Goal: Task Accomplishment & Management: Manage account settings

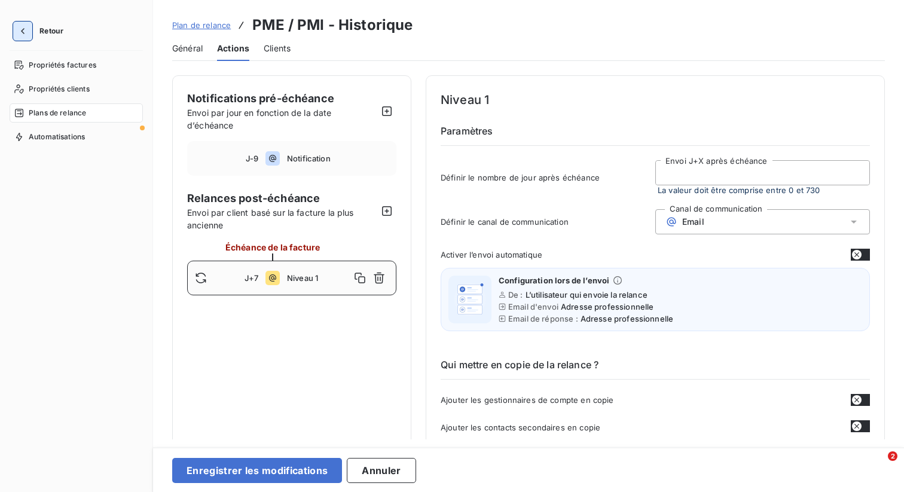
click at [23, 28] on icon "button" at bounding box center [23, 31] width 12 height 12
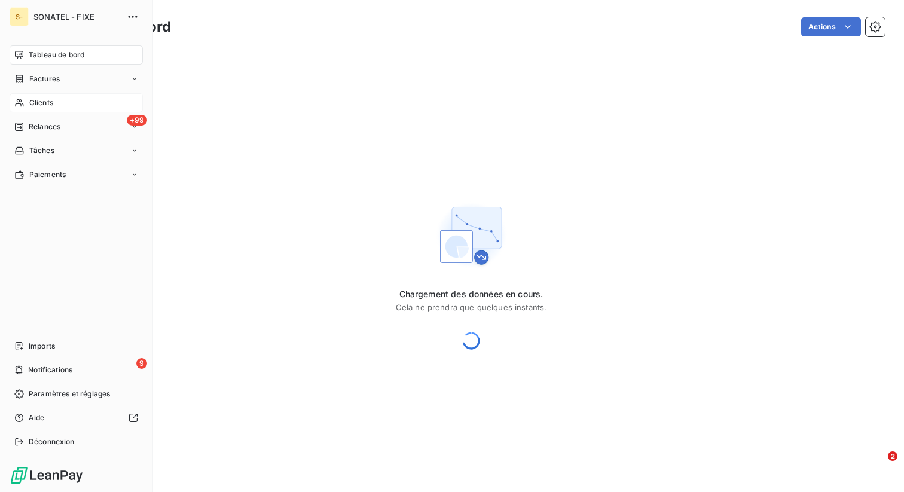
click at [48, 99] on span "Clients" at bounding box center [41, 102] width 24 height 11
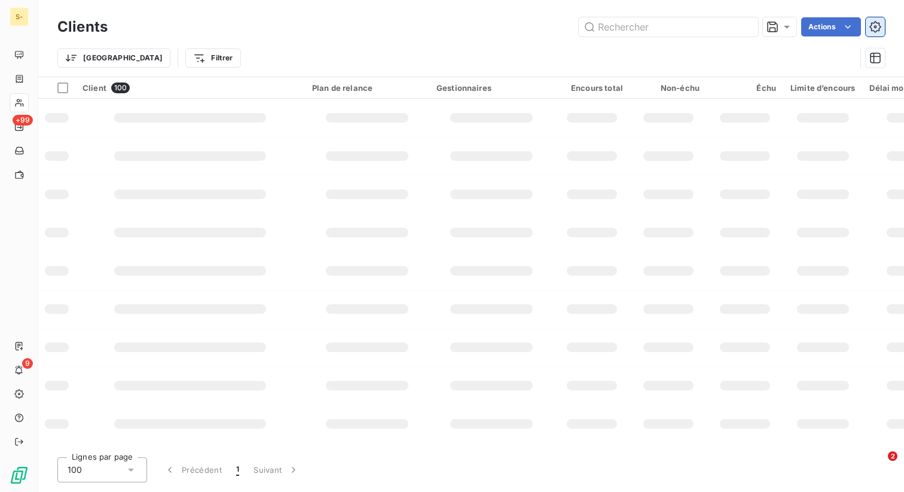
click at [875, 25] on icon "button" at bounding box center [875, 27] width 12 height 12
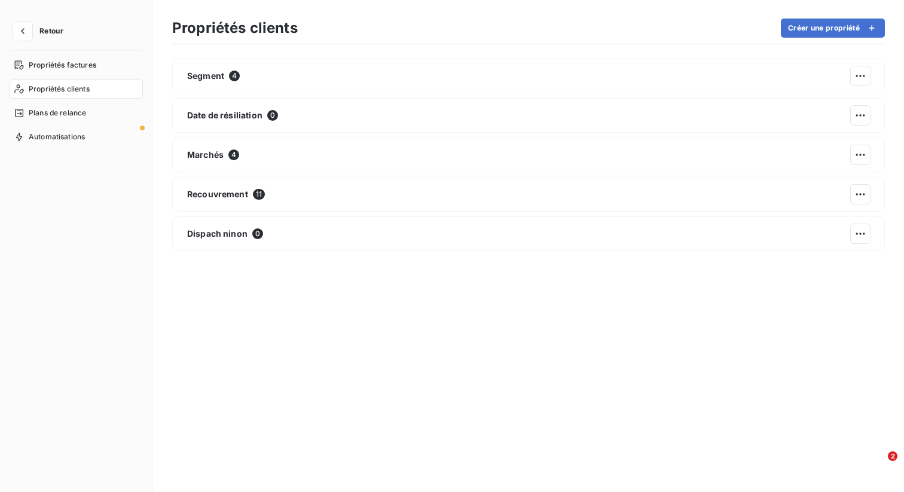
click at [77, 84] on span "Propriétés clients" at bounding box center [59, 89] width 61 height 11
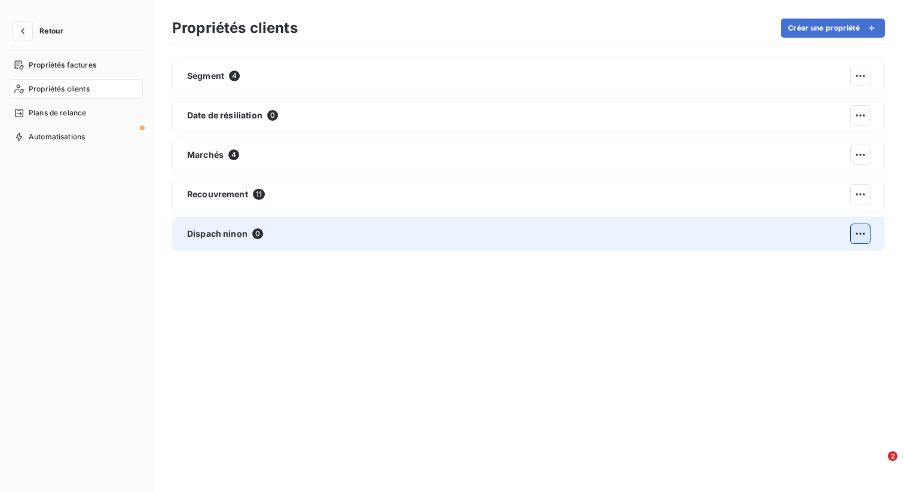
click at [860, 231] on html "Retour Propriétés factures Propriétés clients Plans de relance Automatisations …" at bounding box center [452, 246] width 904 height 492
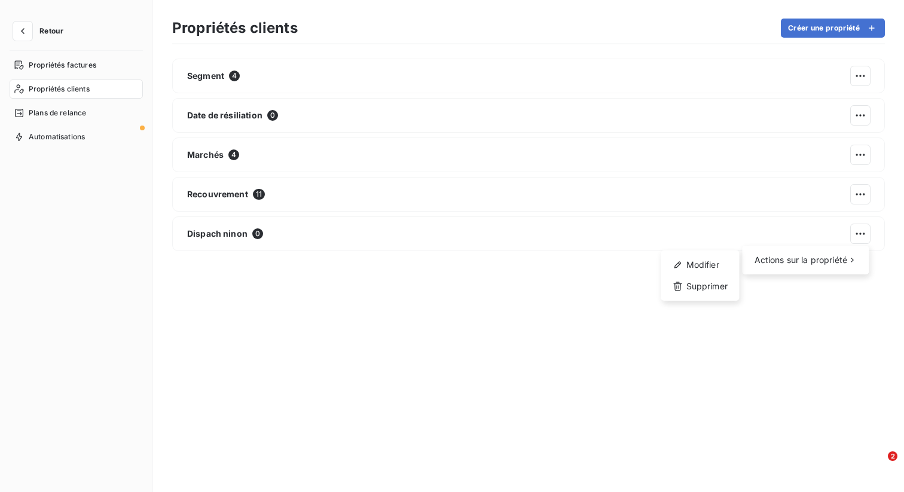
click at [618, 231] on html "Retour Propriétés factures Propriétés clients Plans de relance Automatisations …" at bounding box center [452, 246] width 904 height 492
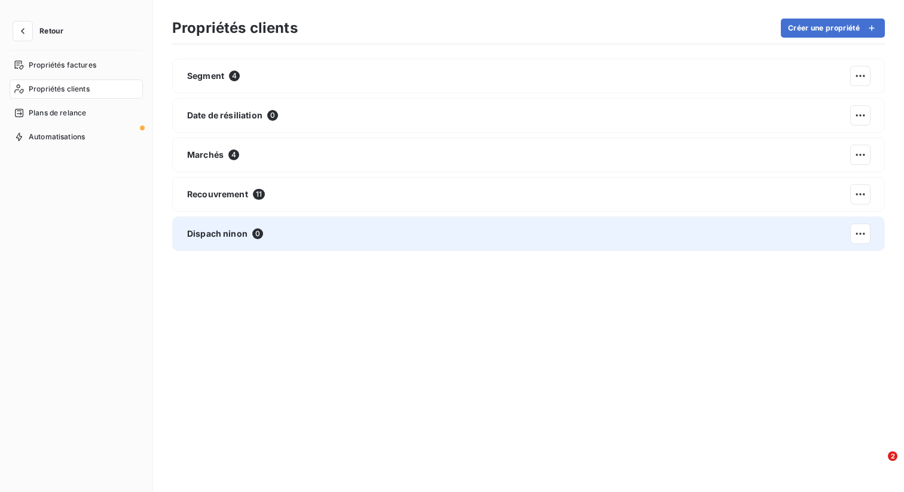
click at [612, 231] on div "Dispach ninon 0" at bounding box center [528, 233] width 713 height 35
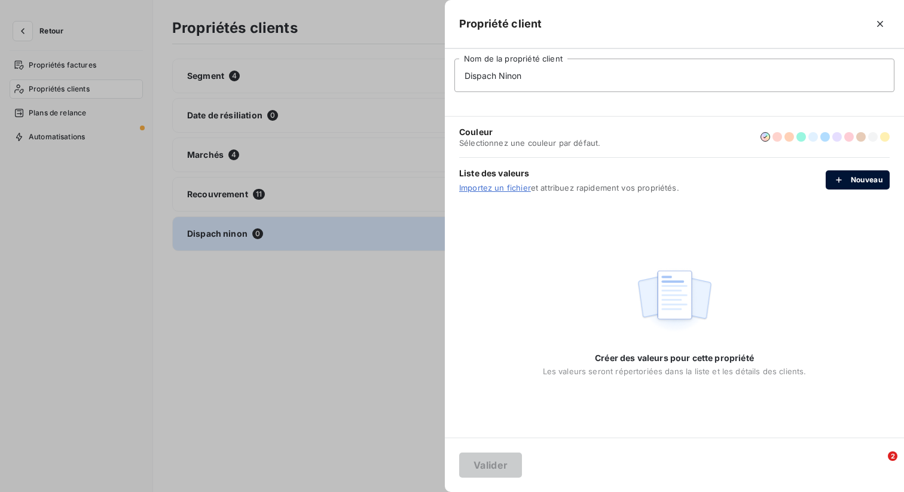
click at [866, 178] on button "Nouveau" at bounding box center [858, 179] width 64 height 19
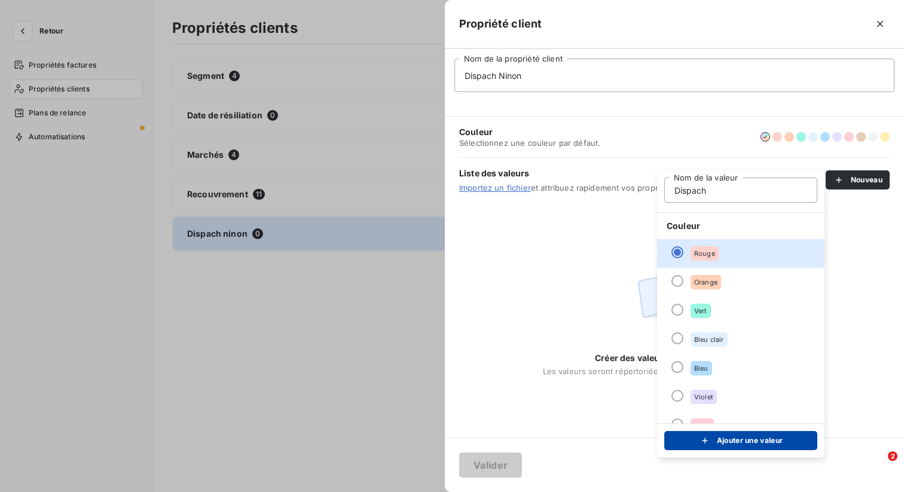
type input "Dispach"
click at [739, 443] on button "Ajouter une valeur" at bounding box center [740, 440] width 153 height 19
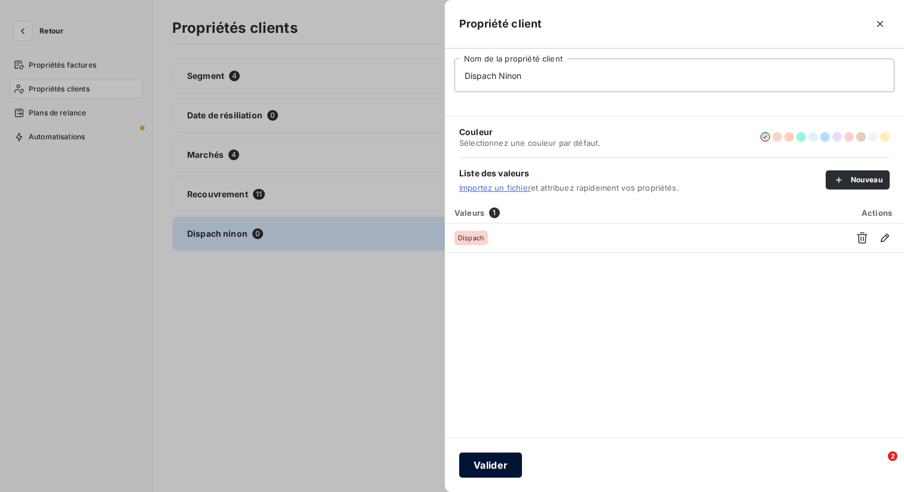
click at [480, 467] on button "Valider" at bounding box center [490, 465] width 63 height 25
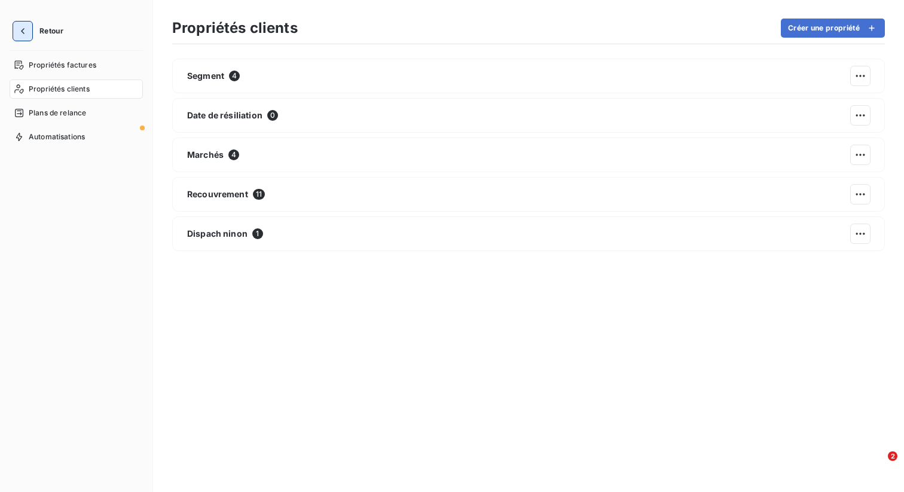
click at [22, 25] on icon "button" at bounding box center [23, 31] width 12 height 12
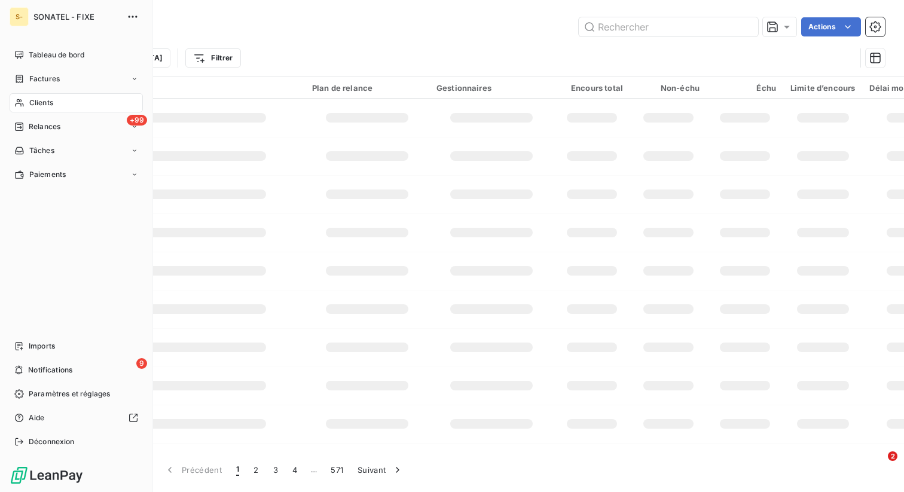
click at [53, 108] on div "Clients" at bounding box center [76, 102] width 133 height 19
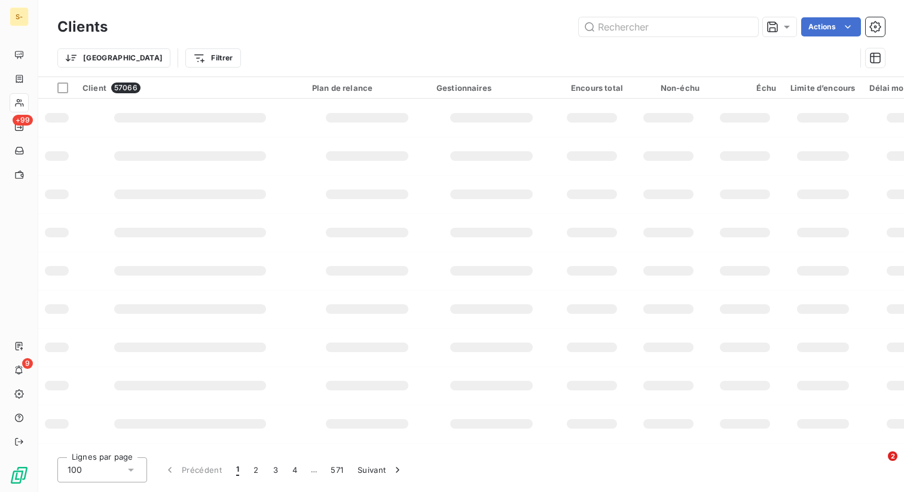
click at [333, 34] on div "Actions" at bounding box center [503, 26] width 763 height 19
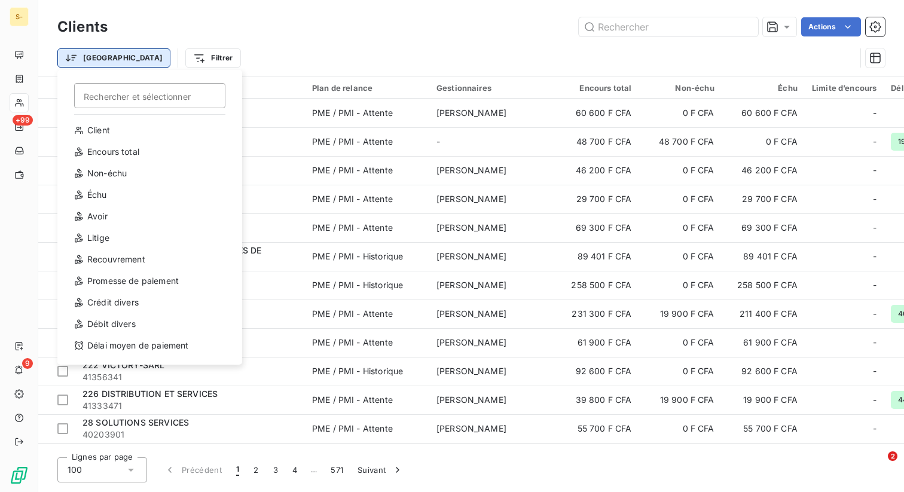
click at [97, 61] on html "S- +99 9 Clients Actions Trier Rechercher et sélectionner Client Encours total …" at bounding box center [452, 246] width 904 height 492
click at [149, 60] on html "S- +99 9 Clients Actions Trier Rechercher et sélectionner Client Encours total …" at bounding box center [452, 246] width 904 height 492
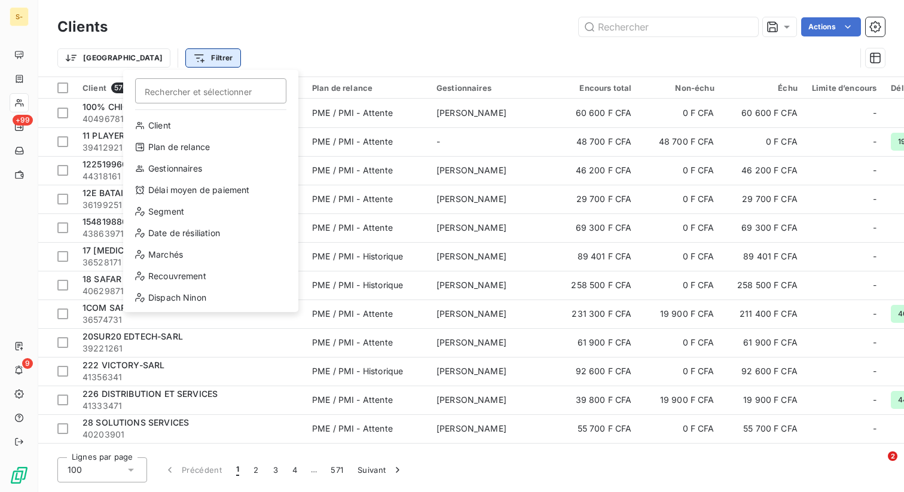
click at [147, 59] on html "S- +99 9 Clients Actions Trier Filtrer Rechercher et sélectionner Client Plan d…" at bounding box center [452, 246] width 904 height 492
click at [181, 148] on div "Plan de relance" at bounding box center [211, 147] width 166 height 19
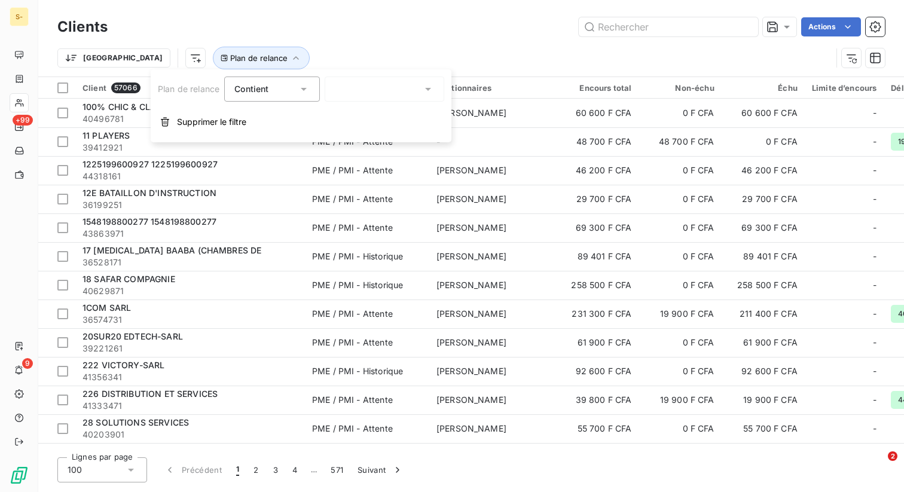
click at [358, 83] on div at bounding box center [385, 89] width 120 height 25
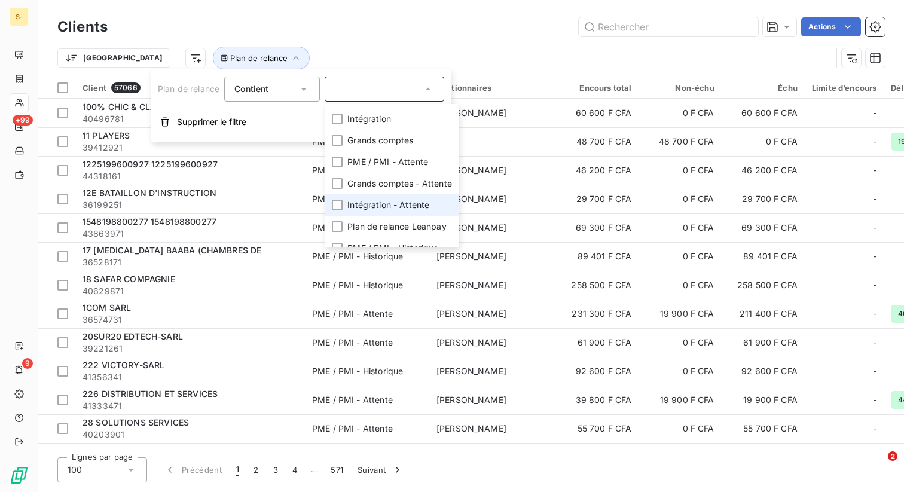
scroll to position [50, 0]
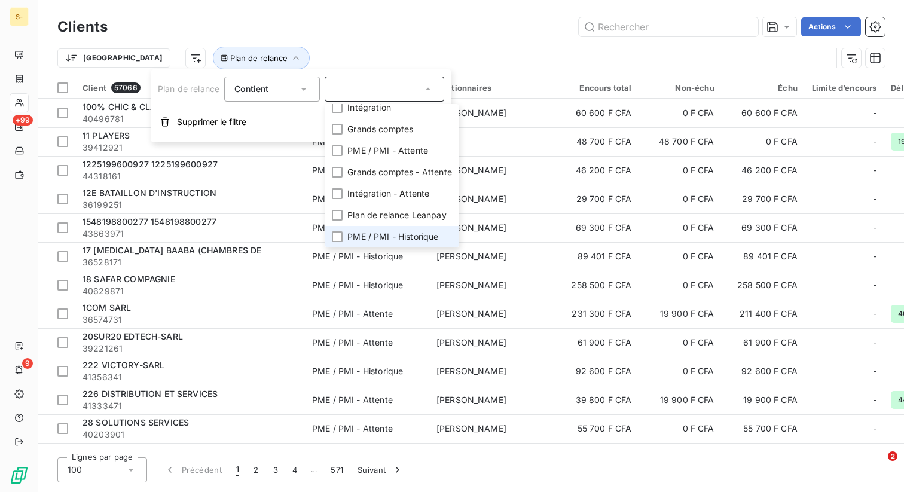
click at [390, 232] on span "PME / PMI - Historique" at bounding box center [392, 237] width 91 height 12
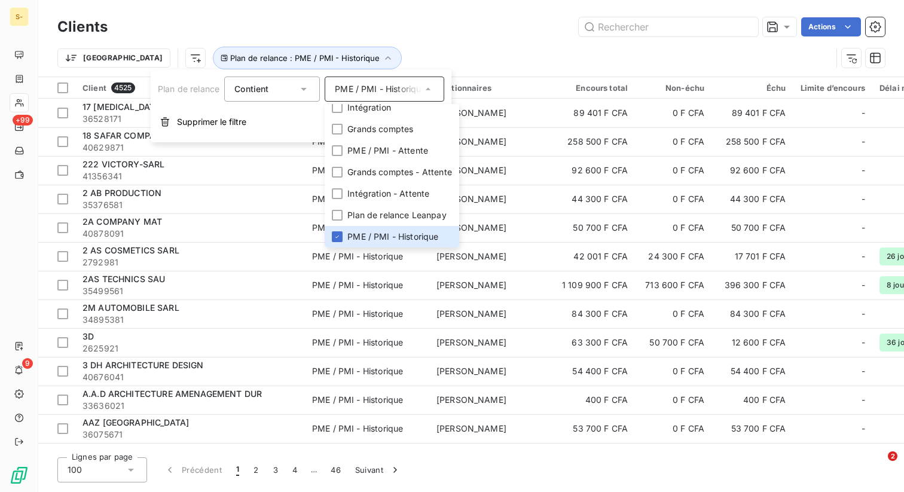
click at [388, 17] on div "Actions" at bounding box center [503, 26] width 763 height 19
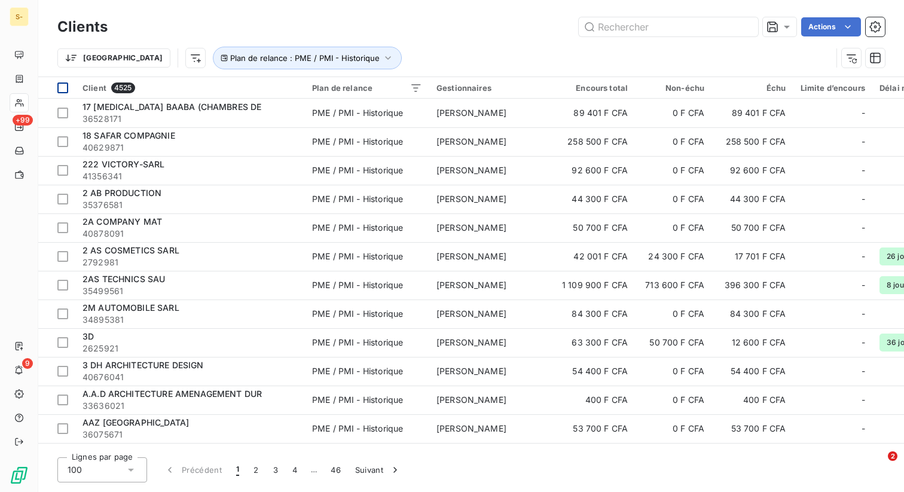
click at [63, 87] on div at bounding box center [62, 88] width 11 height 11
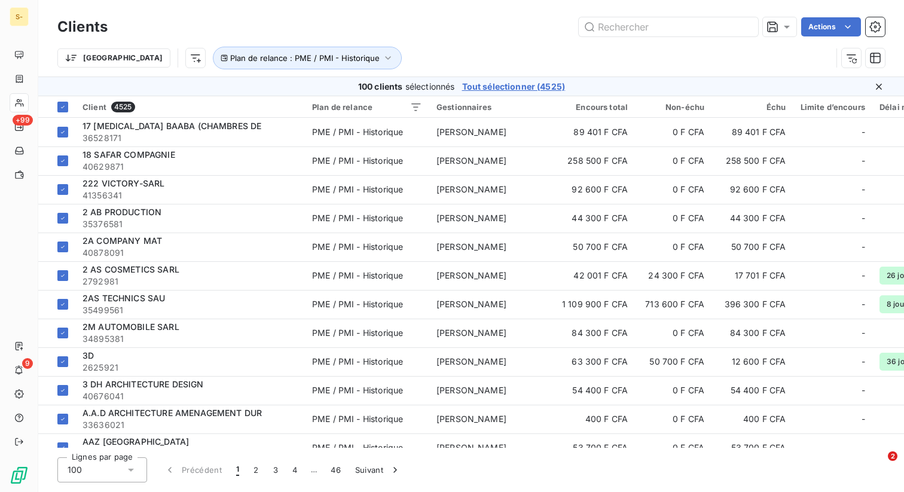
click at [505, 83] on span "Tout sélectionner (4525)" at bounding box center [513, 87] width 103 height 12
click at [61, 105] on icon at bounding box center [62, 106] width 7 height 7
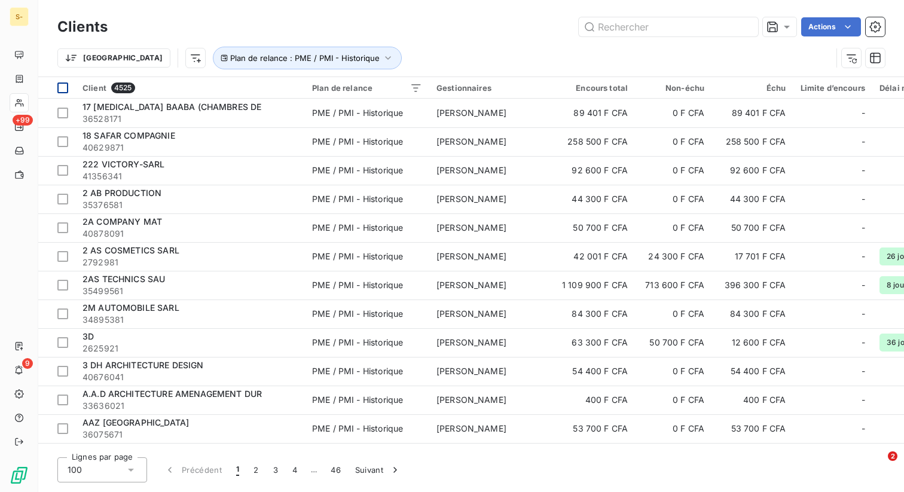
click at [63, 84] on div at bounding box center [62, 88] width 11 height 11
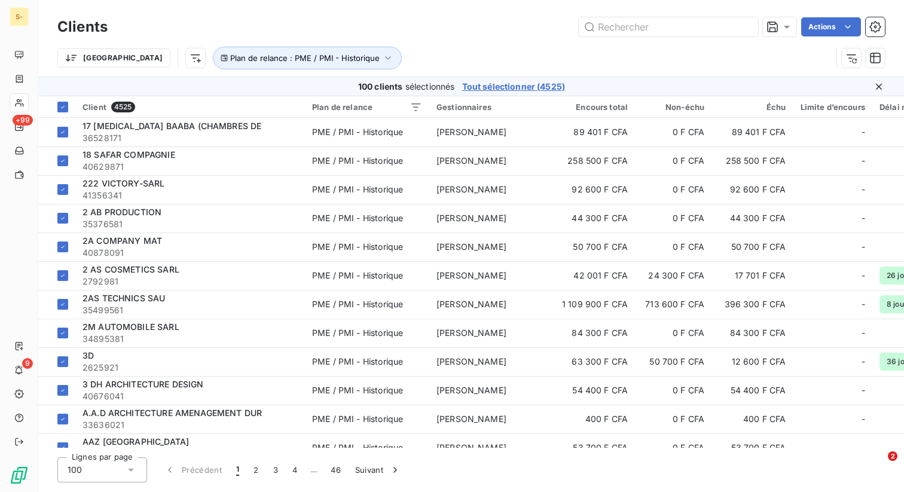
click at [533, 84] on span "Tout sélectionner (4525)" at bounding box center [513, 87] width 103 height 12
click at [831, 22] on html "S- +99 9 Clients Actions Trier Plan de relance : PME / PMI - Historique 4525 cl…" at bounding box center [452, 246] width 904 height 492
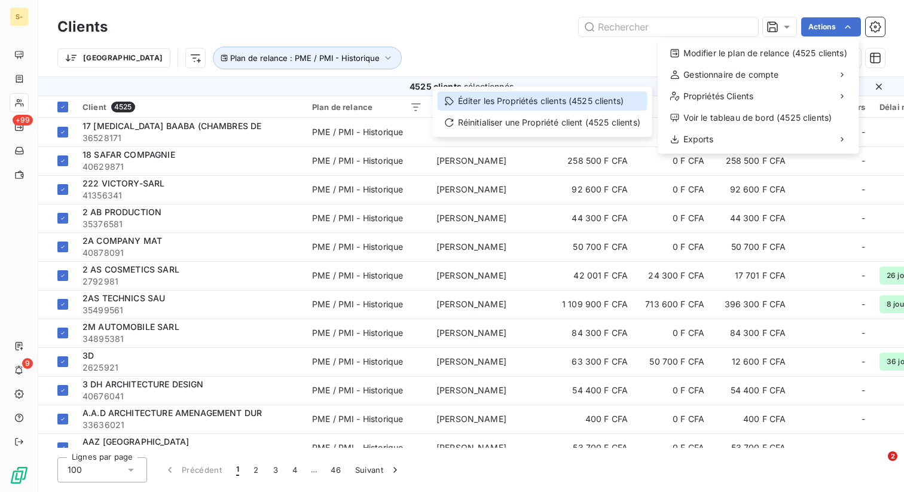
click at [551, 105] on div "Éditer les Propriétés clients (4525 clients)" at bounding box center [543, 100] width 210 height 19
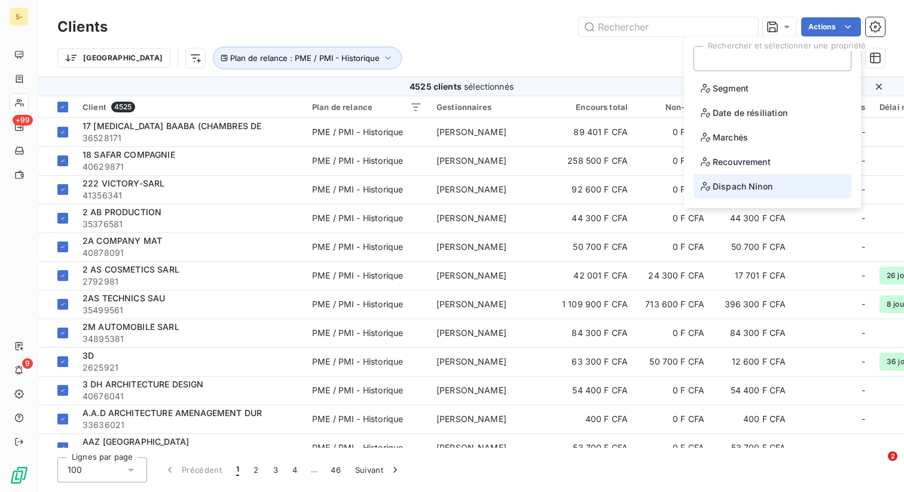
click at [749, 186] on span "Dispach Ninon" at bounding box center [737, 186] width 72 height 15
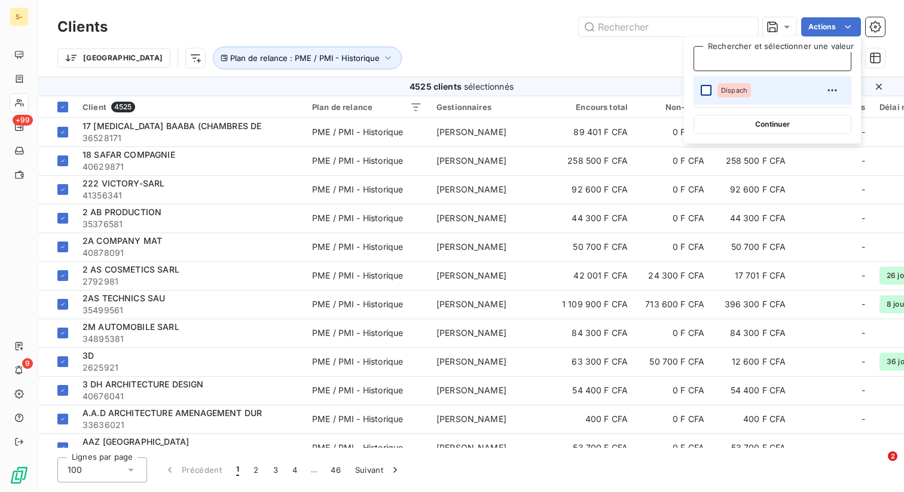
click at [705, 88] on div at bounding box center [706, 90] width 11 height 11
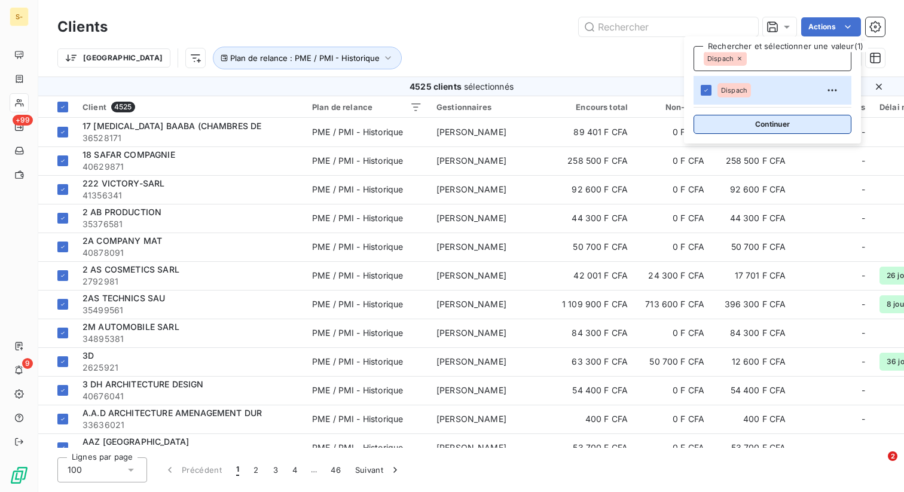
click at [767, 120] on button "Continuer" at bounding box center [773, 124] width 158 height 19
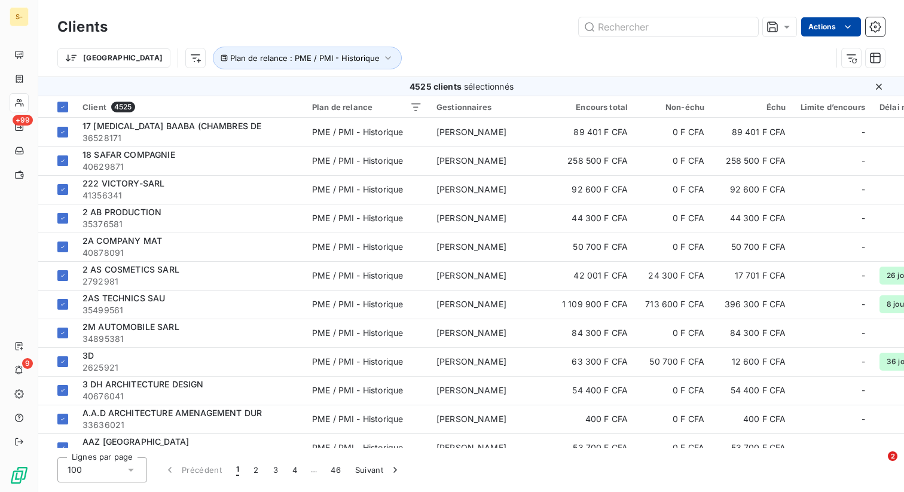
click at [823, 32] on html "S- +99 9 Clients Actions Trier Plan de relance : PME / PMI - Historique 4525 cl…" at bounding box center [452, 246] width 904 height 492
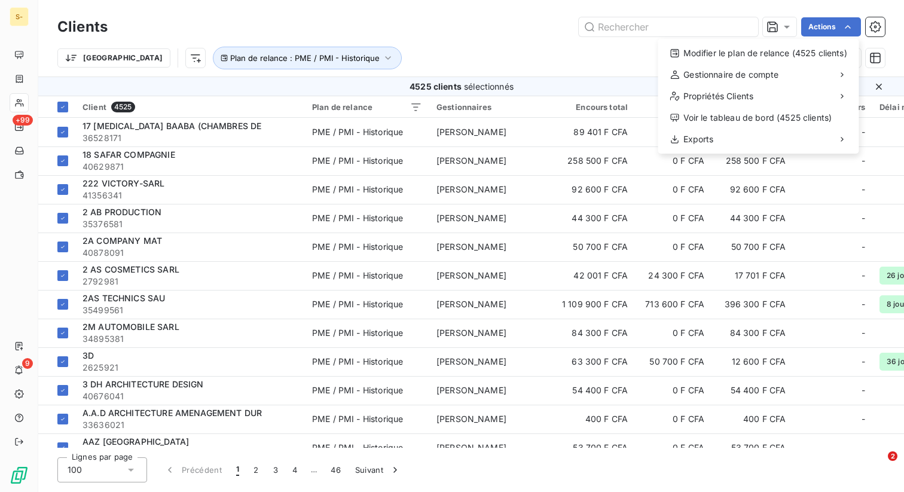
click at [833, 22] on html "S- +99 9 Clients Actions Modifier le plan de relance (4525 clients) Gestionnair…" at bounding box center [452, 246] width 904 height 492
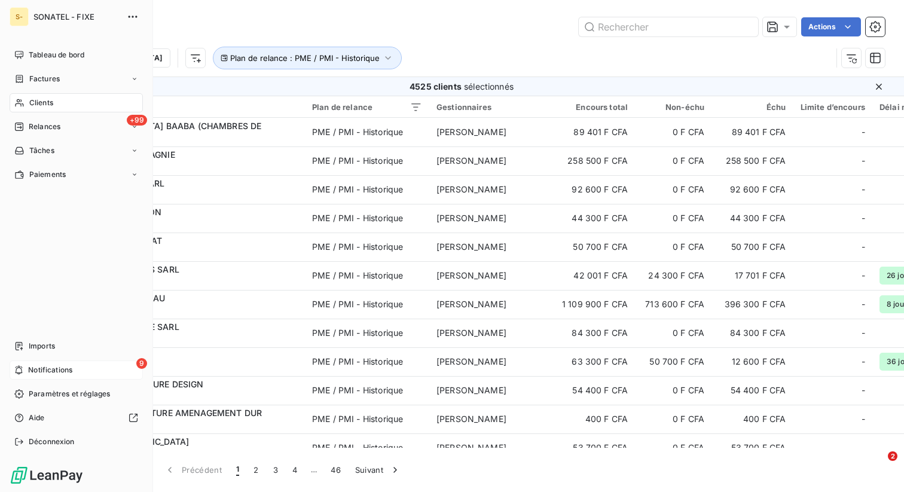
click at [28, 371] on span "Notifications" at bounding box center [50, 370] width 44 height 11
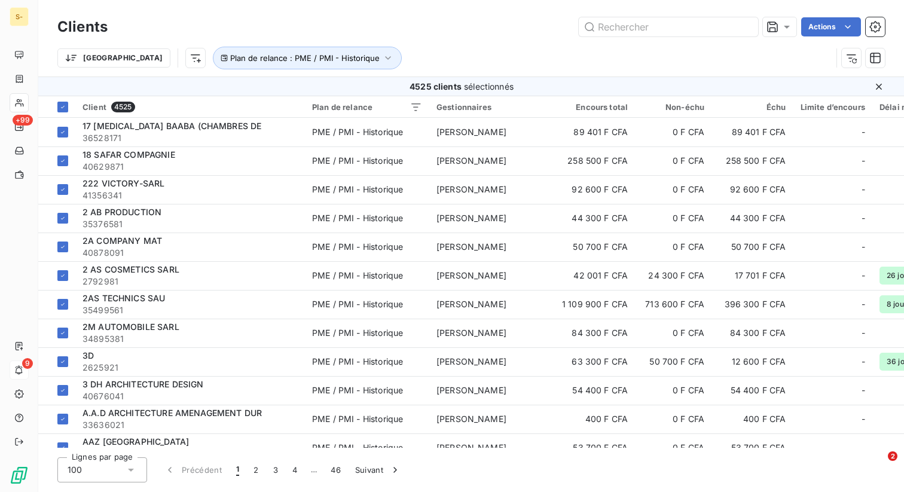
click at [395, 38] on div "Clients Actions" at bounding box center [471, 26] width 828 height 25
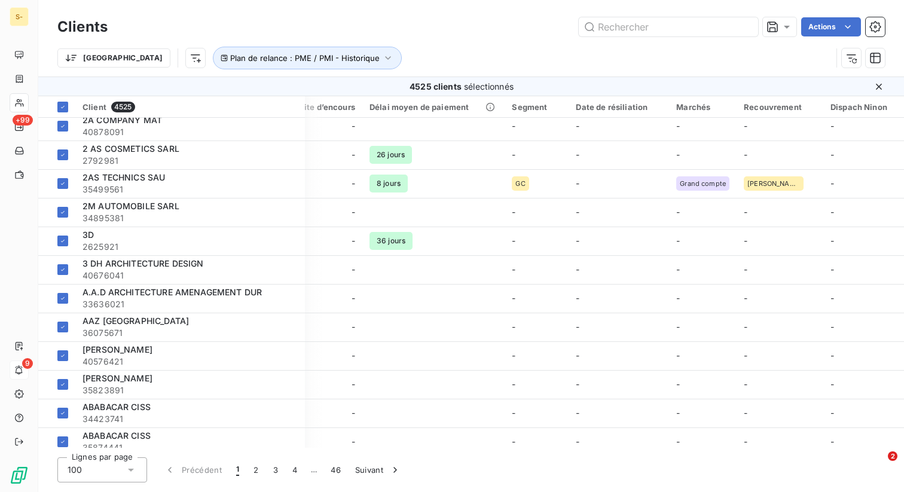
scroll to position [0, 510]
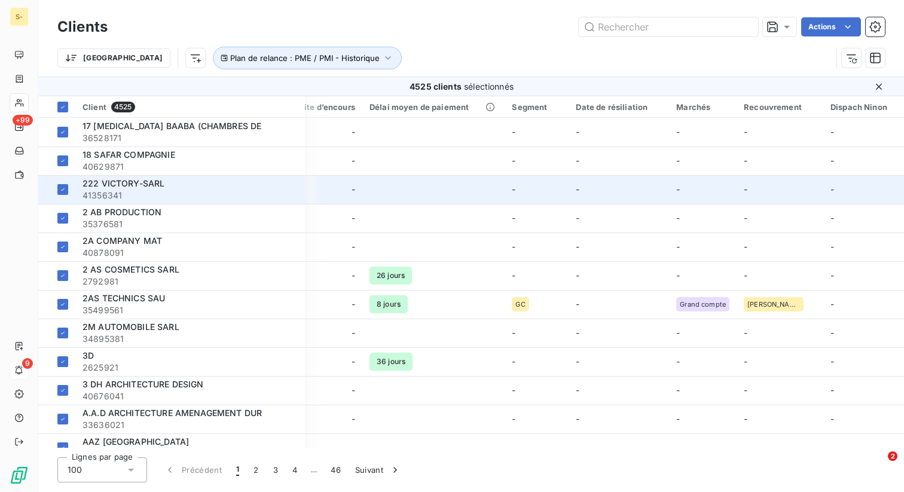
click at [737, 185] on td "-" at bounding box center [780, 189] width 87 height 29
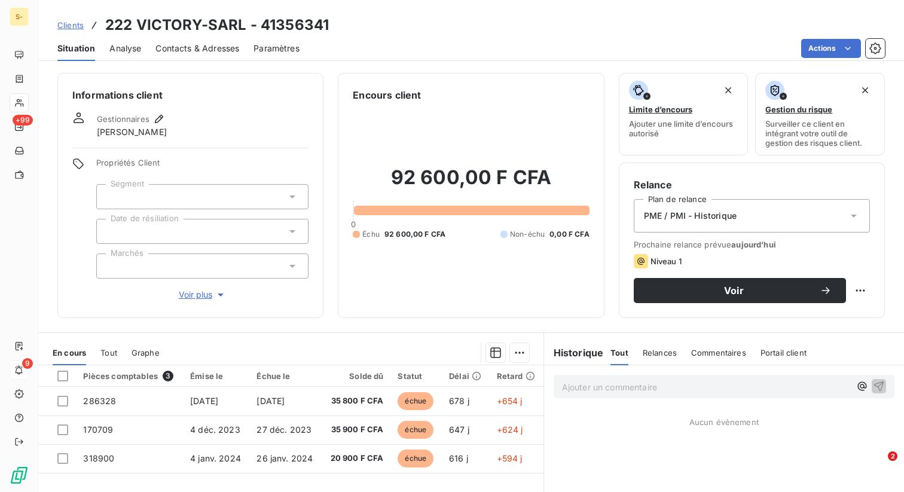
click at [67, 26] on span "Clients" at bounding box center [70, 25] width 26 height 10
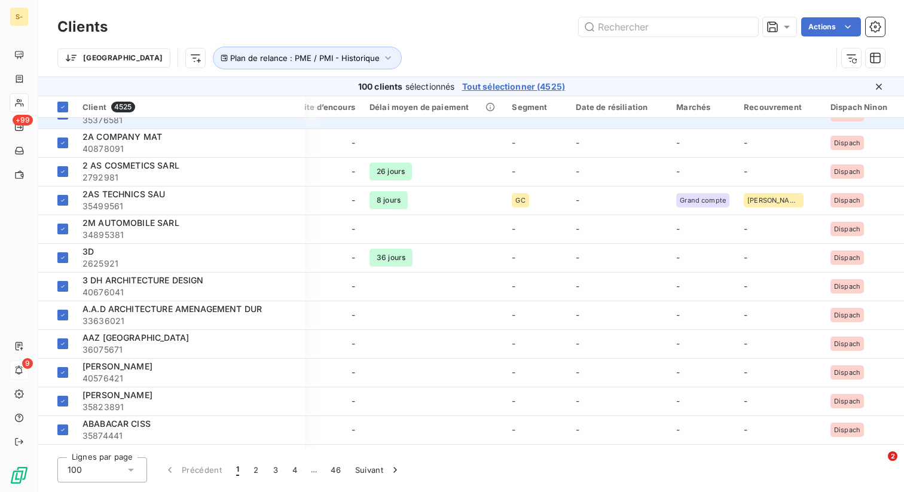
scroll to position [0, 510]
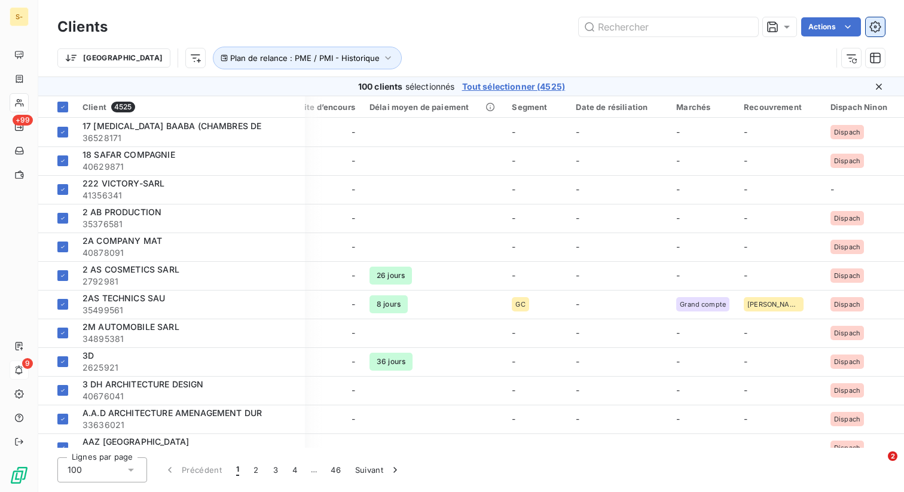
click at [873, 28] on icon "button" at bounding box center [875, 27] width 12 height 12
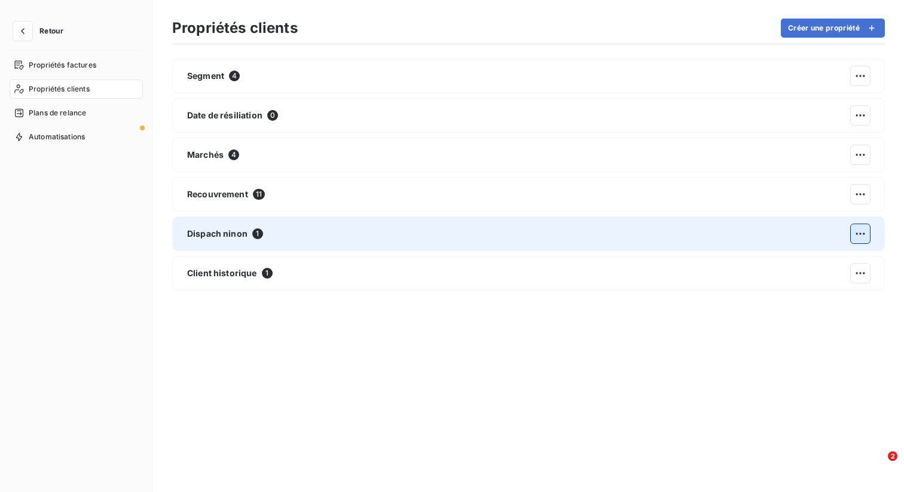
click at [858, 232] on html "Retour Propriétés factures Propriétés clients Plans de relance Automatisations …" at bounding box center [452, 246] width 904 height 492
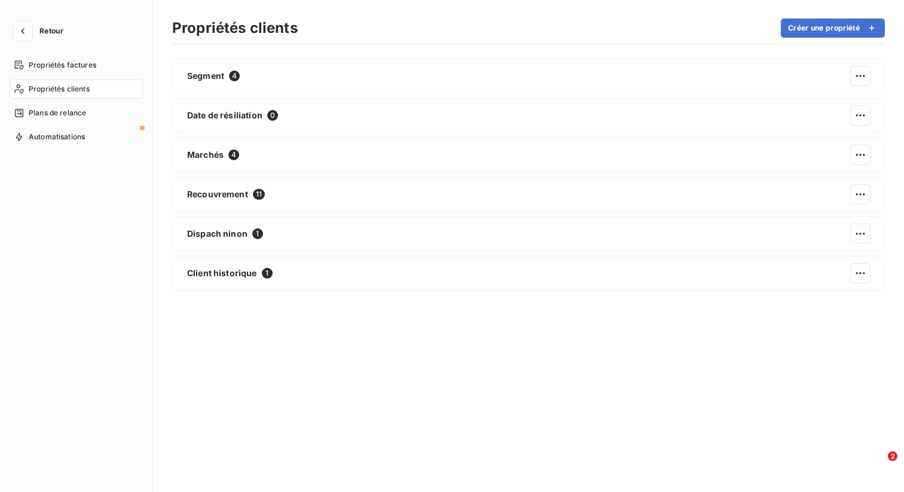
click at [353, 234] on html "Retour Propriétés factures Propriétés clients Plans de relance Automatisations …" at bounding box center [452, 246] width 904 height 492
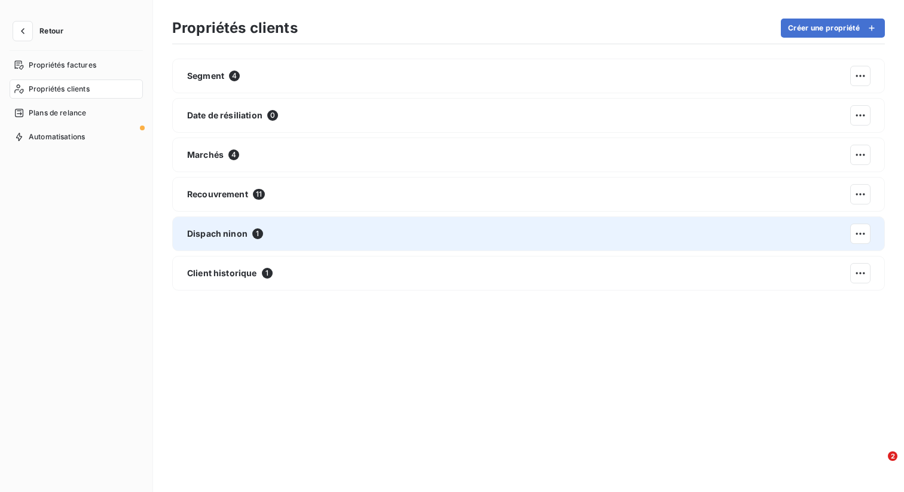
click at [343, 233] on div "Dispach ninon 1" at bounding box center [528, 233] width 713 height 35
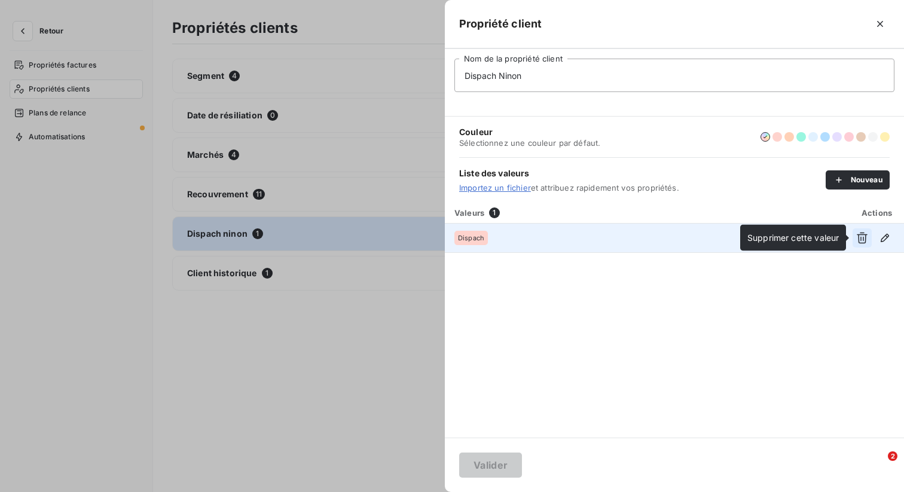
click at [862, 236] on icon "button" at bounding box center [862, 238] width 12 height 12
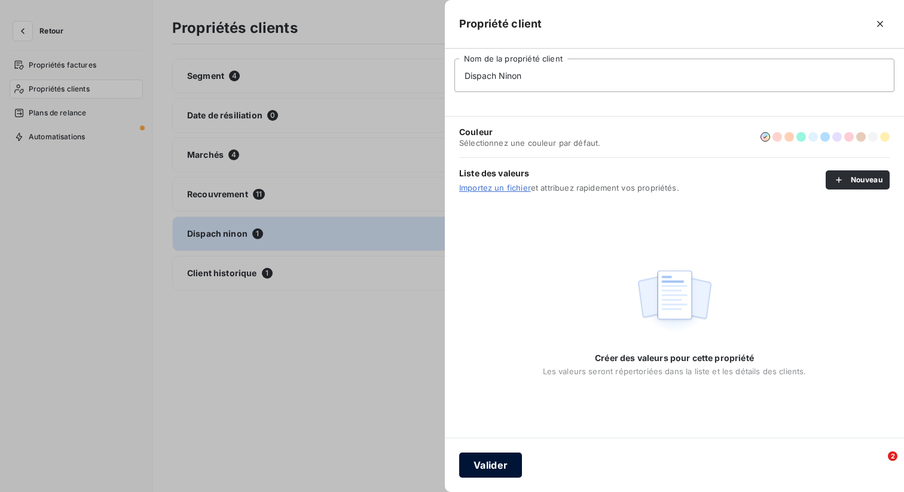
click at [495, 460] on button "Valider" at bounding box center [490, 465] width 63 height 25
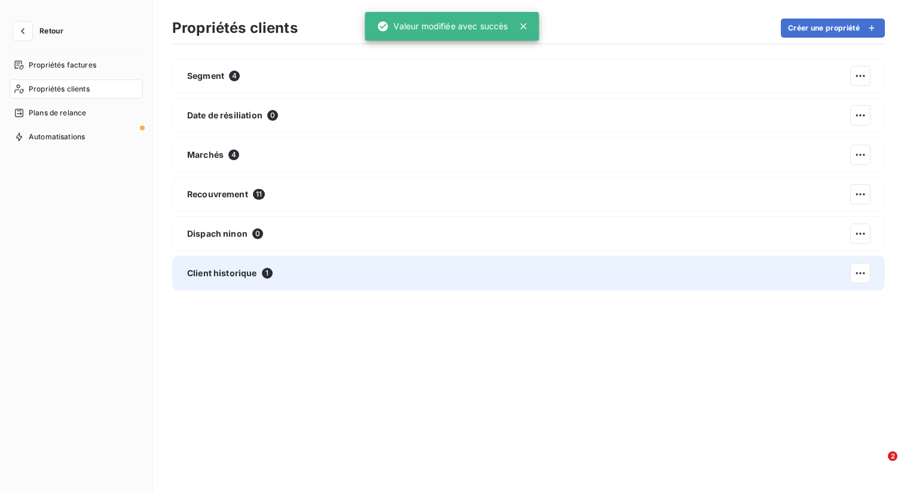
click at [246, 273] on span "Client historique" at bounding box center [222, 273] width 70 height 12
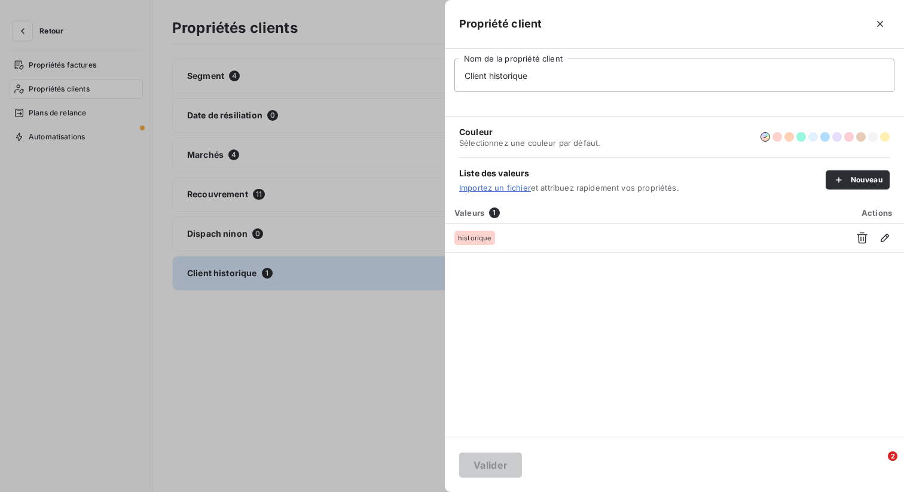
click at [322, 337] on div at bounding box center [452, 246] width 904 height 492
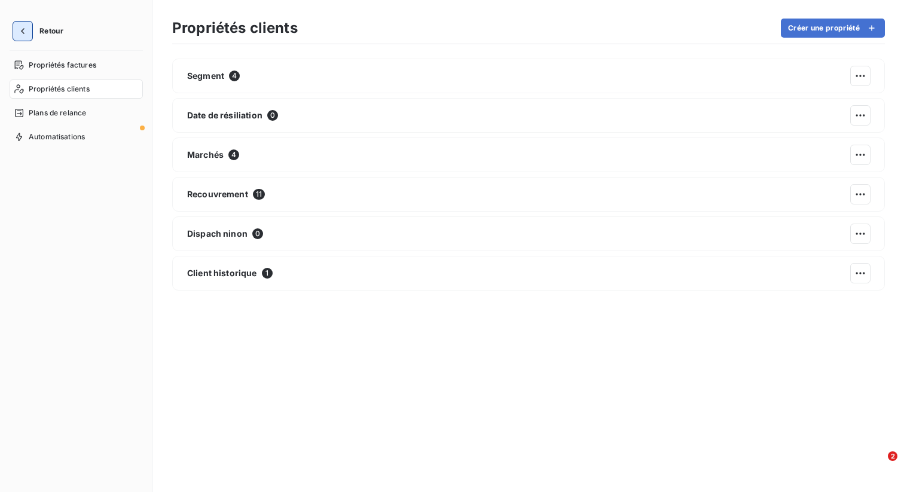
click at [17, 28] on icon "button" at bounding box center [23, 31] width 12 height 12
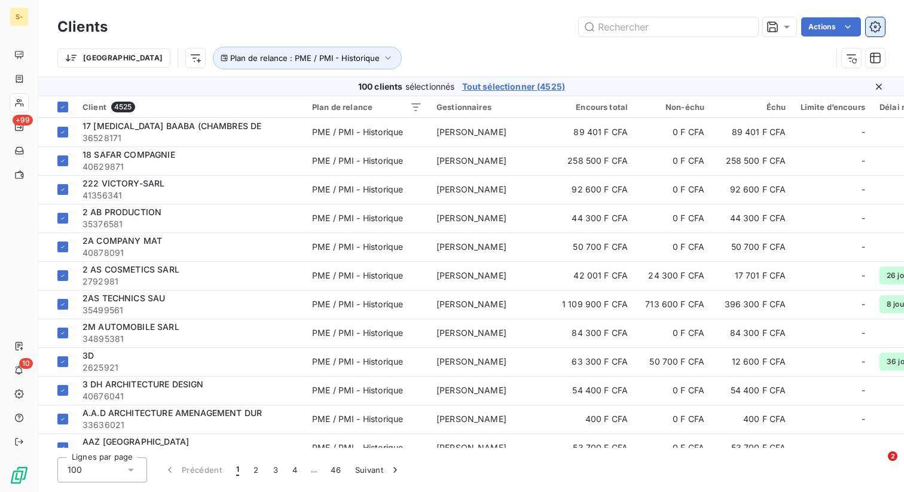
click at [874, 26] on icon "button" at bounding box center [875, 27] width 12 height 12
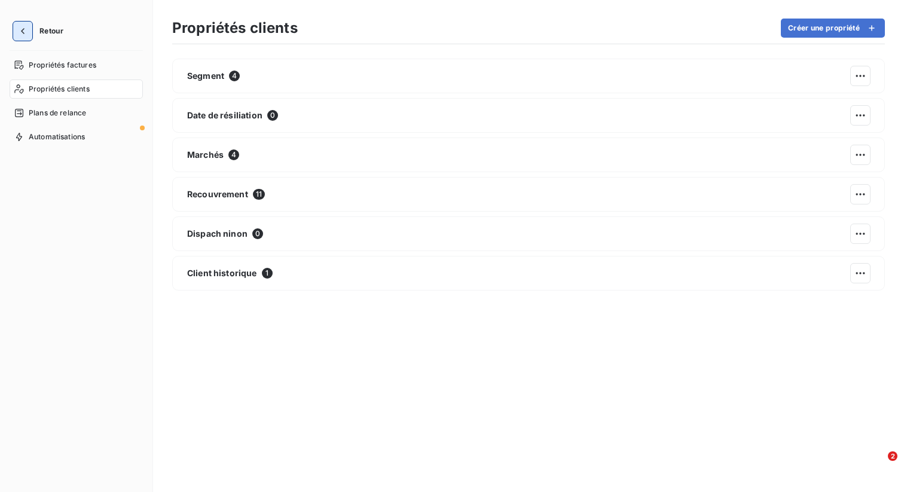
click at [21, 32] on icon "button" at bounding box center [23, 31] width 12 height 12
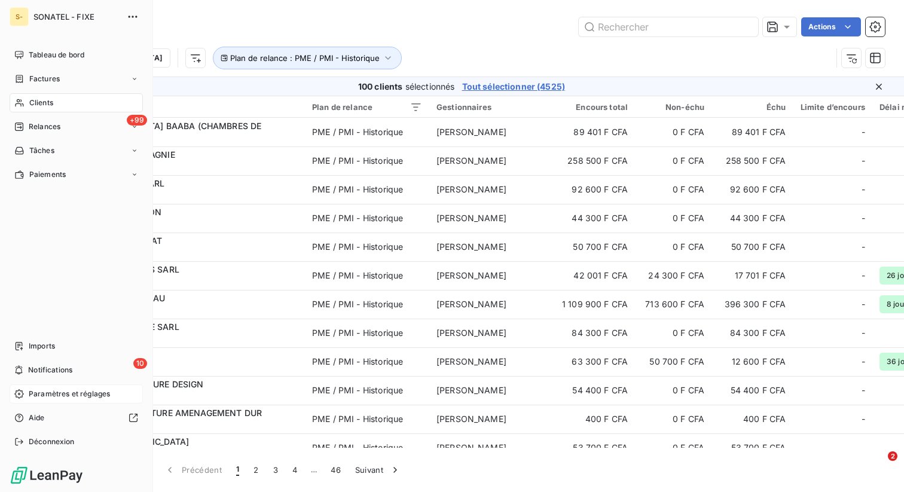
click at [62, 388] on div "Paramètres et réglages" at bounding box center [76, 393] width 133 height 19
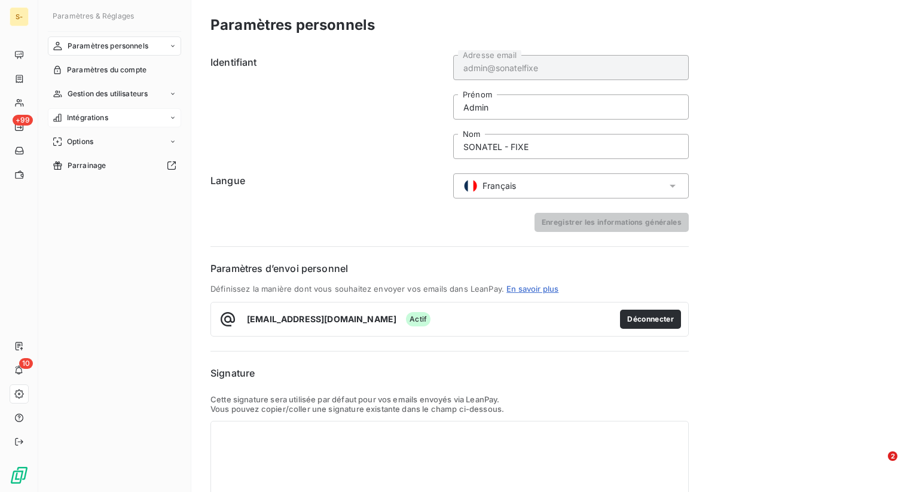
click at [93, 123] on span "Intégrations" at bounding box center [87, 117] width 41 height 11
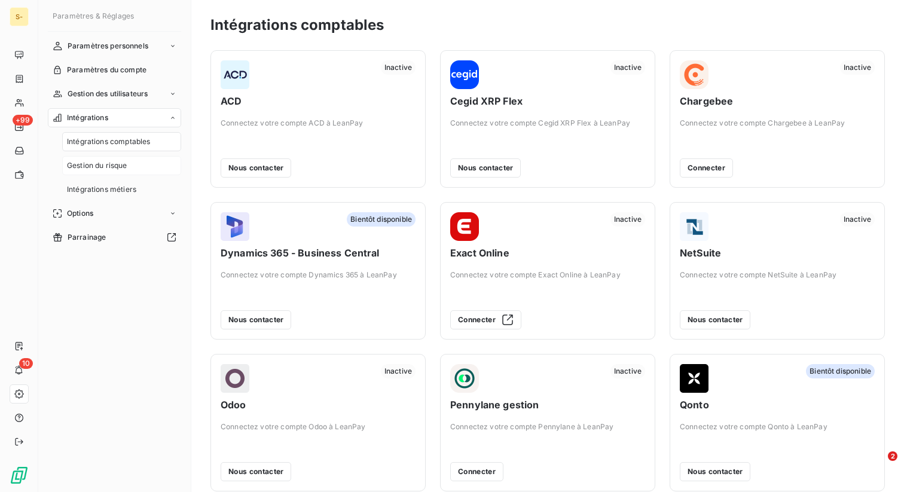
click at [125, 161] on span "Gestion du risque" at bounding box center [97, 165] width 60 height 11
